Goal: Task Accomplishment & Management: Manage account settings

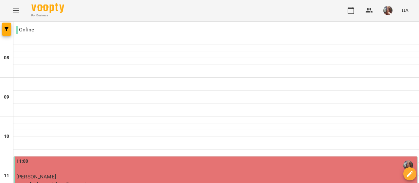
scroll to position [459, 0]
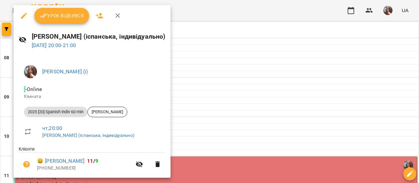
click at [61, 14] on span "Урок відбувся" at bounding box center [62, 16] width 45 height 8
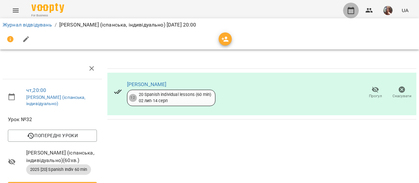
click at [350, 11] on icon "button" at bounding box center [351, 11] width 8 height 8
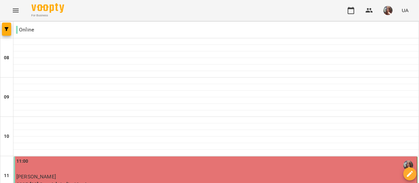
scroll to position [455, 0]
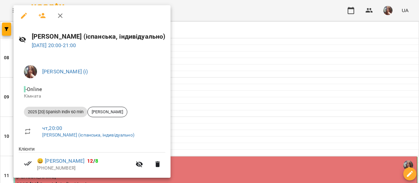
click at [228, 85] on div at bounding box center [209, 91] width 419 height 183
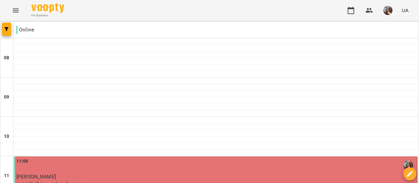
scroll to position [488, 0]
click at [383, 11] on button "button" at bounding box center [388, 10] width 17 height 17
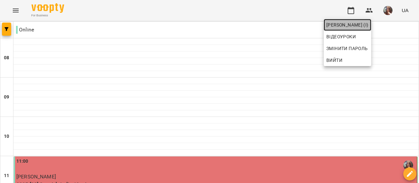
click at [369, 28] on span "[PERSON_NAME] (і)" at bounding box center [348, 25] width 42 height 8
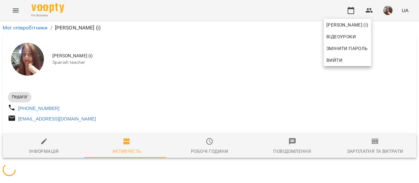
click at [204, 79] on div at bounding box center [209, 91] width 419 height 183
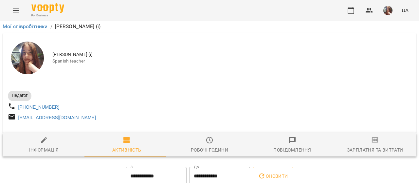
scroll to position [98, 0]
click at [350, 11] on icon "button" at bounding box center [351, 11] width 8 height 8
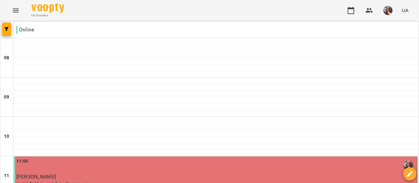
scroll to position [459, 0]
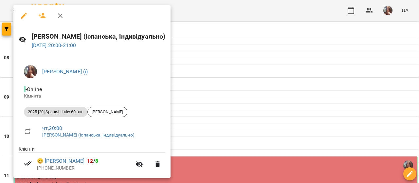
click at [216, 72] on div at bounding box center [209, 91] width 419 height 183
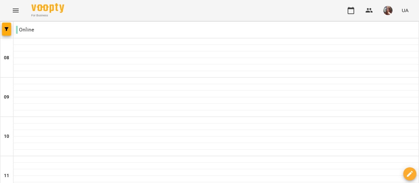
scroll to position [259, 0]
